Goal: Transaction & Acquisition: Purchase product/service

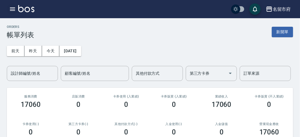
click at [15, 9] on icon "button" at bounding box center [12, 9] width 7 height 7
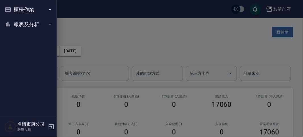
click at [15, 9] on div "櫃檯作業 打帳單 帳單列表 現金收支登錄 高階收支登錄 材料自購登錄 每日結帳 報表及分析 報表目錄 店家日報表 互助排行榜 互助點數明細 設計師日報表 設計…" at bounding box center [28, 68] width 57 height 137
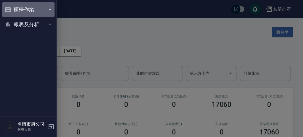
click at [29, 13] on button "櫃檯作業" at bounding box center [28, 9] width 52 height 15
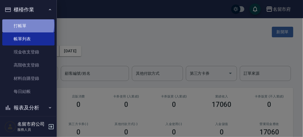
click at [28, 25] on link "打帳單" at bounding box center [28, 25] width 52 height 13
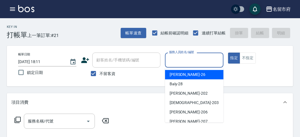
click at [172, 56] on input "服務人員姓名/編號" at bounding box center [194, 60] width 53 height 10
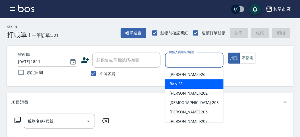
click at [176, 85] on span "Baly -28" at bounding box center [176, 84] width 13 height 6
type input "Baly-28"
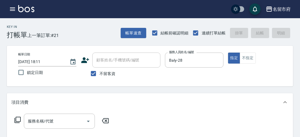
click at [18, 117] on icon at bounding box center [18, 120] width 6 height 6
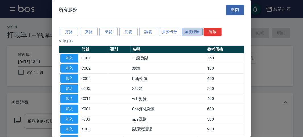
click at [187, 32] on button "頭皮理療" at bounding box center [192, 32] width 21 height 9
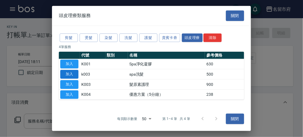
click at [70, 75] on button "加入" at bounding box center [69, 74] width 18 height 9
type input "spa洗髮(k003)"
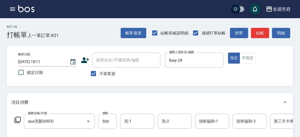
click at [16, 121] on icon at bounding box center [17, 120] width 7 height 7
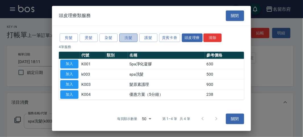
click at [130, 39] on button "洗髮" at bounding box center [128, 37] width 18 height 9
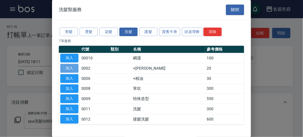
click at [71, 65] on button "加入" at bounding box center [69, 68] width 18 height 9
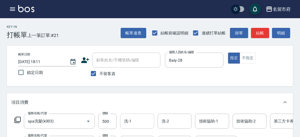
click at [128, 121] on input "洗-1" at bounding box center [137, 121] width 29 height 10
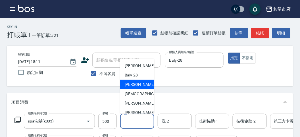
scroll to position [62, 0]
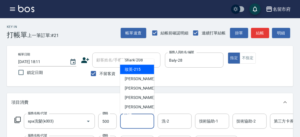
click at [141, 67] on div "妝英 -215" at bounding box center [137, 69] width 34 height 9
type input "妝英-215"
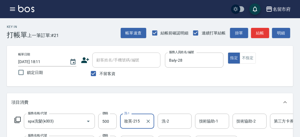
scroll to position [95, 0]
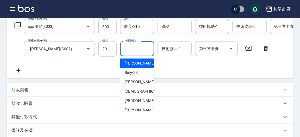
click at [138, 50] on input "技術協助-1" at bounding box center [137, 49] width 29 height 10
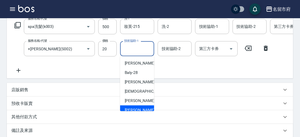
scroll to position [62, 0]
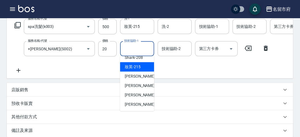
click at [136, 67] on span "妝英 -215" at bounding box center [133, 67] width 16 height 6
type input "妝英-215"
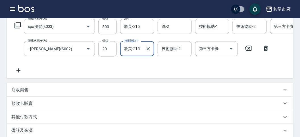
click at [206, 28] on input "技術協助-1" at bounding box center [212, 27] width 29 height 10
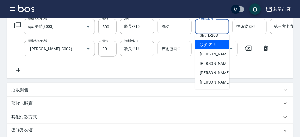
click at [209, 46] on span "妝英 -215" at bounding box center [208, 45] width 16 height 6
type input "妝英-215"
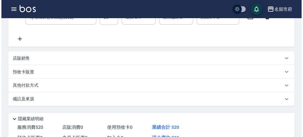
scroll to position [194, 0]
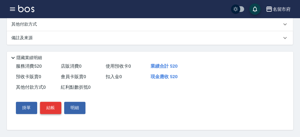
click at [52, 106] on button "結帳" at bounding box center [50, 108] width 21 height 12
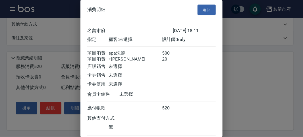
scroll to position [38, 0]
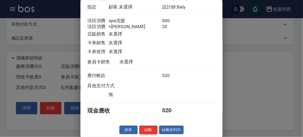
click at [147, 127] on button "結帳" at bounding box center [148, 130] width 18 height 9
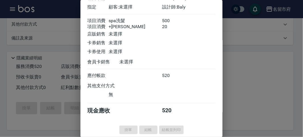
type input "[DATE] 18:12"
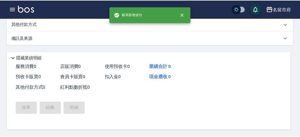
scroll to position [0, 0]
